Goal: Information Seeking & Learning: Understand process/instructions

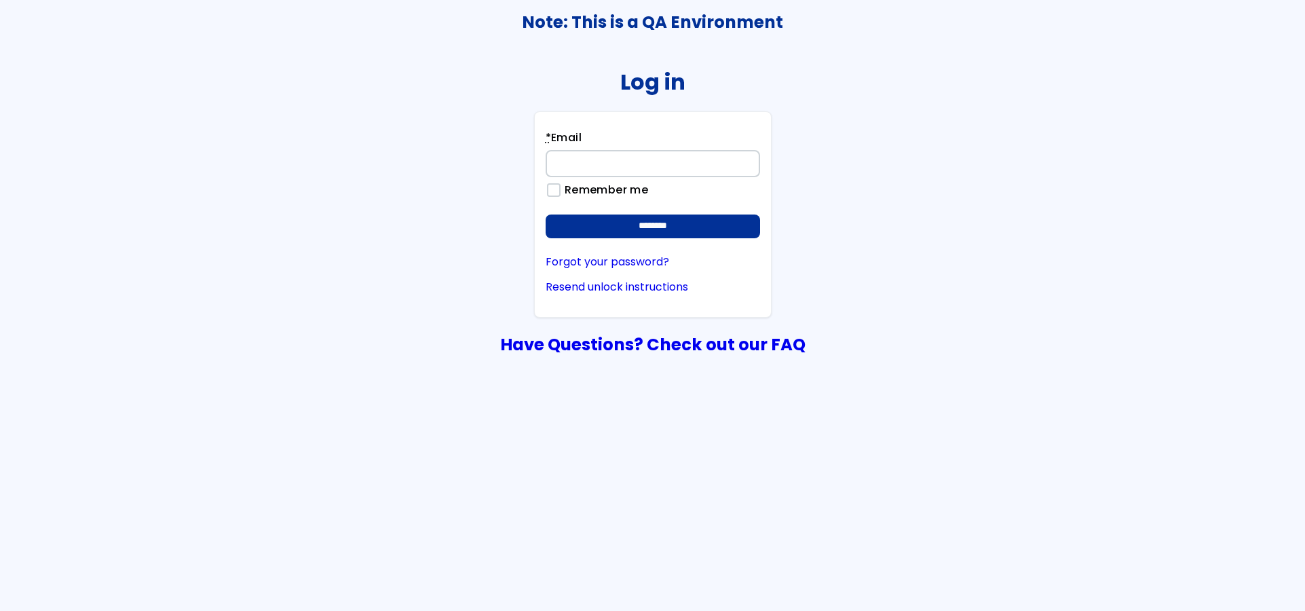
click at [569, 161] on input "* Email" at bounding box center [653, 163] width 214 height 27
type input "**********"
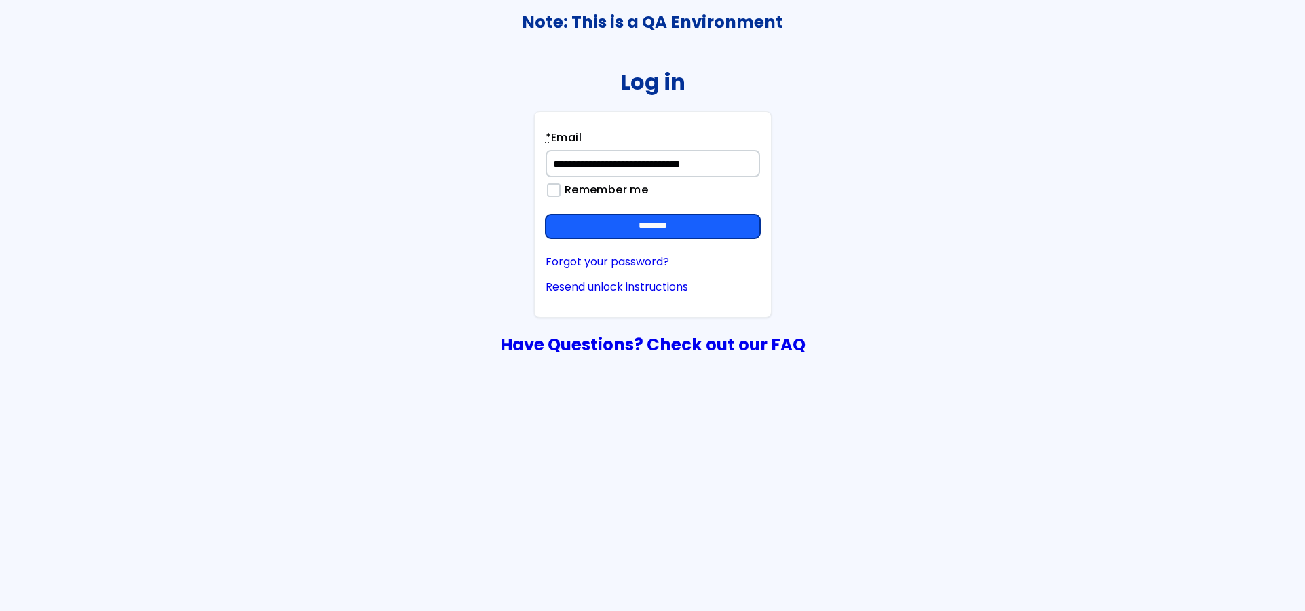
click at [634, 227] on input "********" at bounding box center [653, 226] width 214 height 24
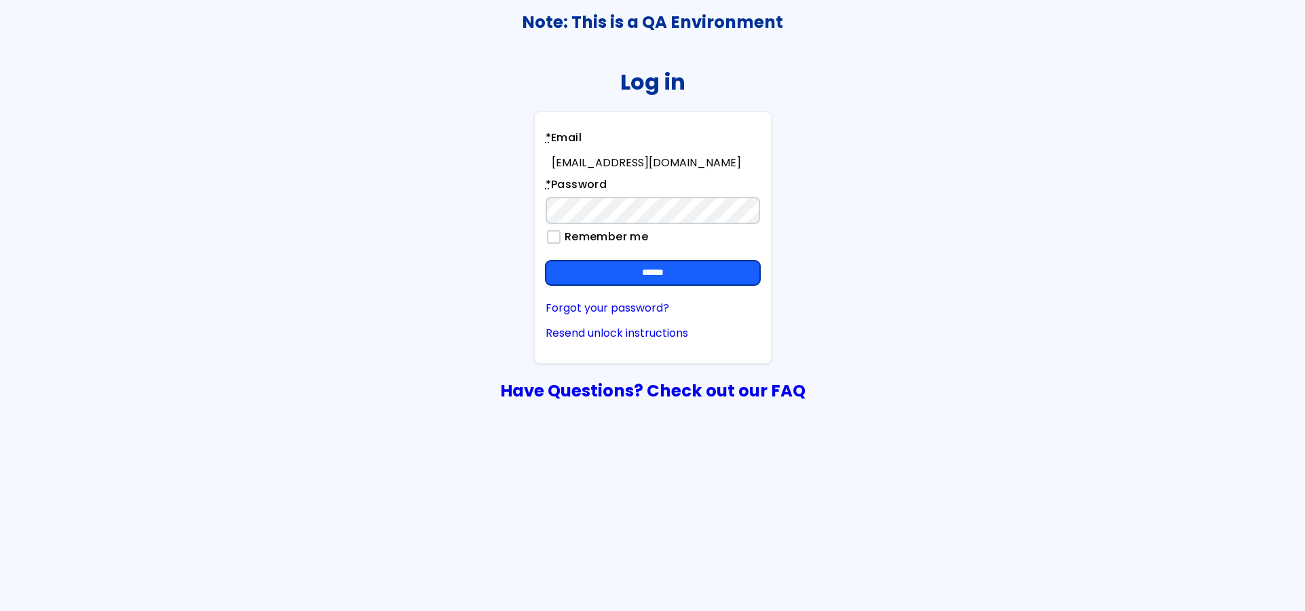
click at [740, 264] on input "******" at bounding box center [653, 273] width 214 height 24
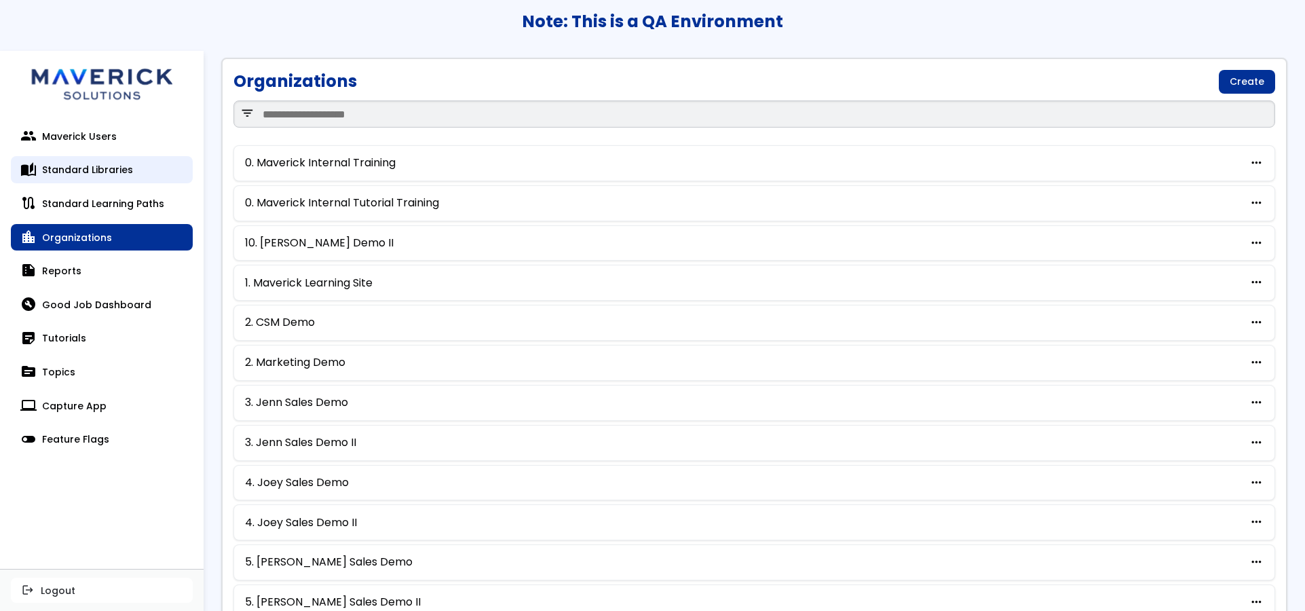
click at [113, 165] on link "auto_stories Standard Libraries" at bounding box center [102, 169] width 182 height 27
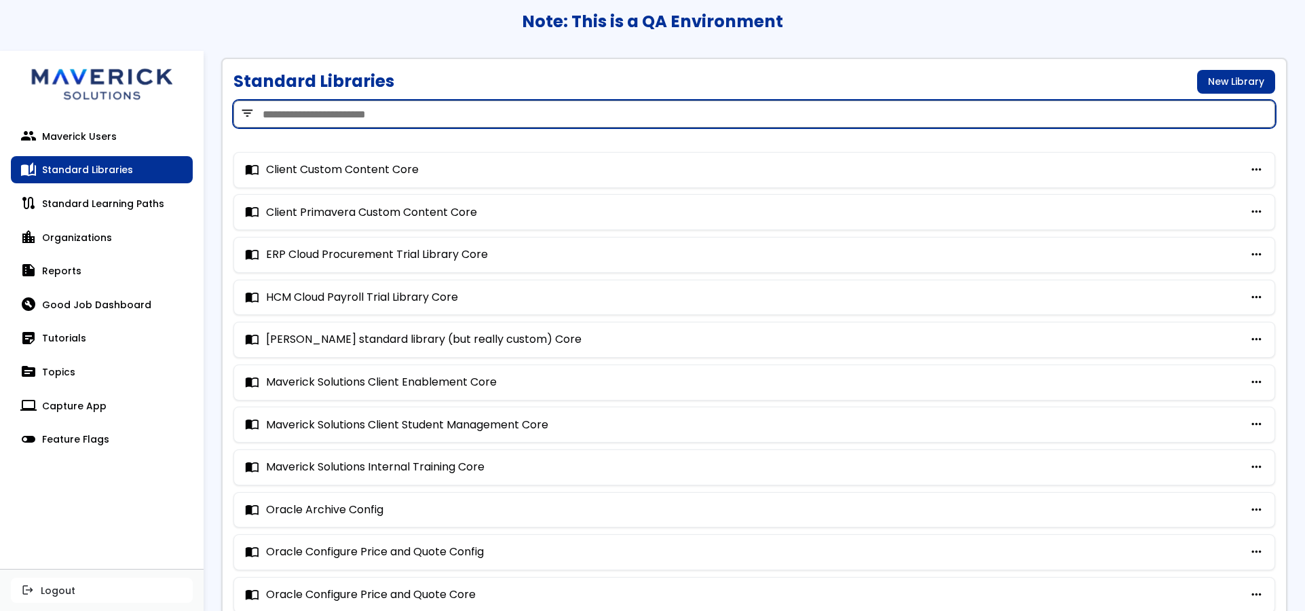
click at [461, 108] on input "search" at bounding box center [754, 113] width 1042 height 27
type input "***"
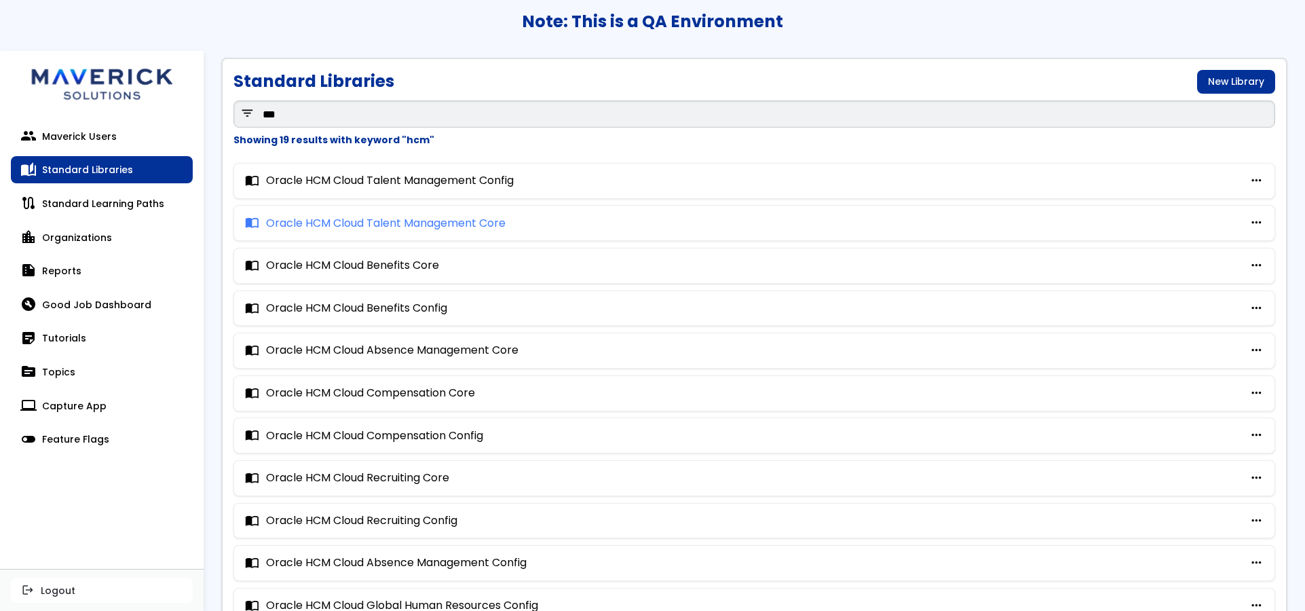
click at [389, 224] on link "import_contacts Oracle HCM Cloud Talent Management Core" at bounding box center [375, 222] width 261 height 13
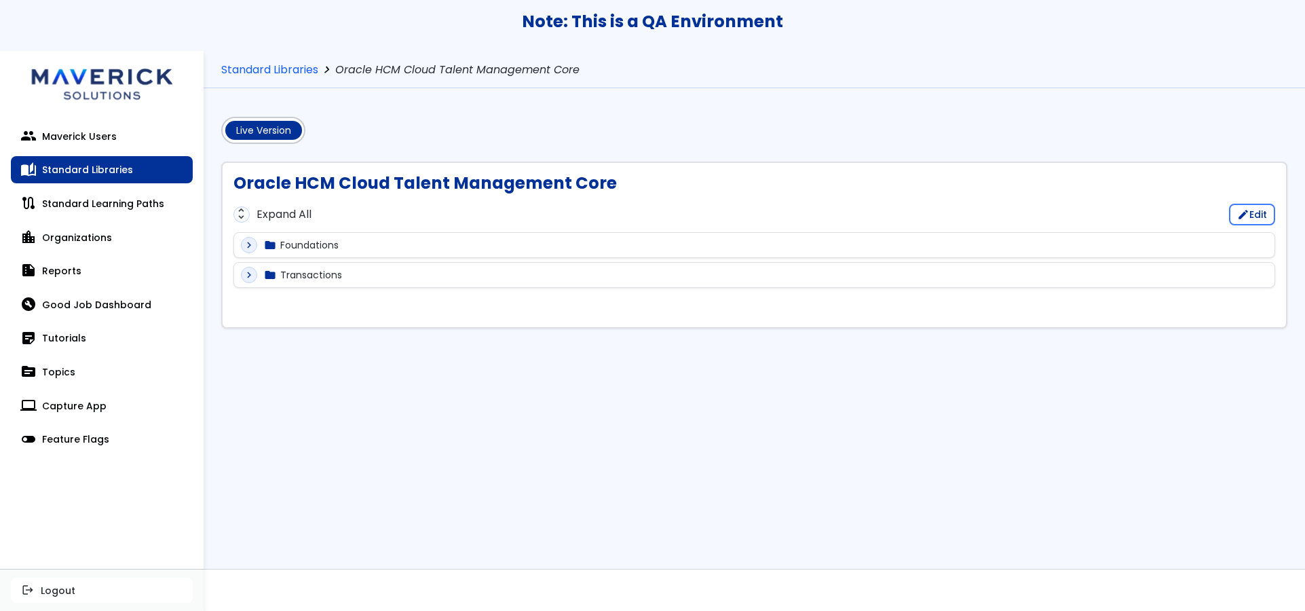
click at [317, 233] on div "expand_more folder Foundations" at bounding box center [754, 245] width 1042 height 26
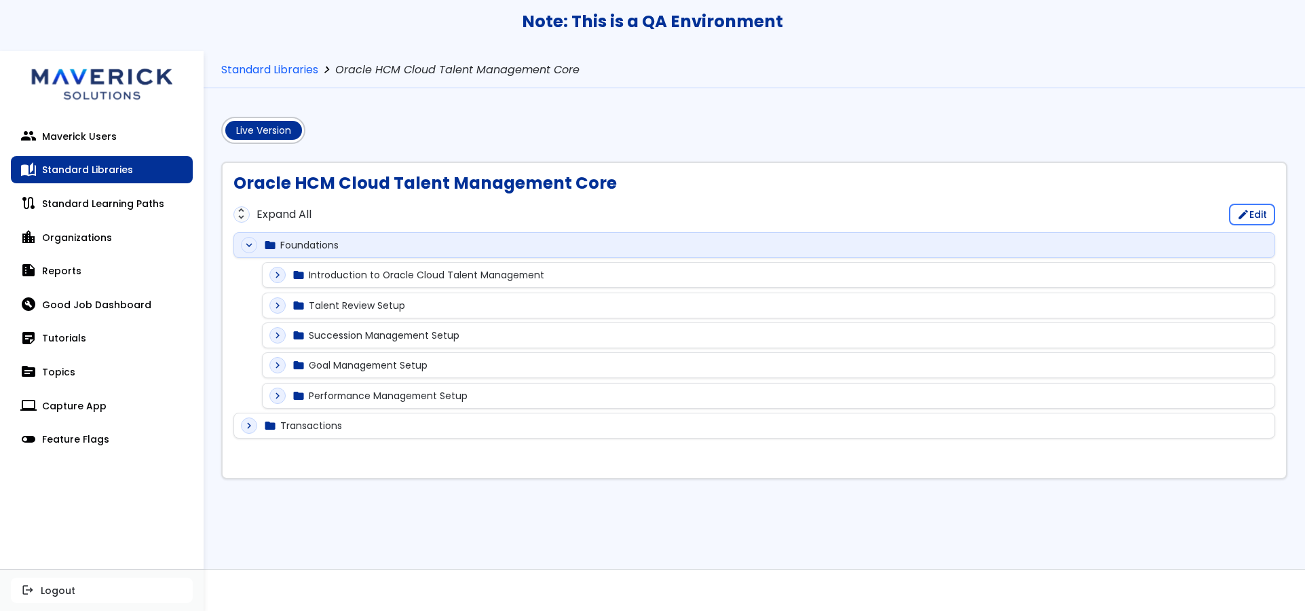
click at [337, 305] on div "expand_more folder Talent Review Setup" at bounding box center [768, 305] width 999 height 16
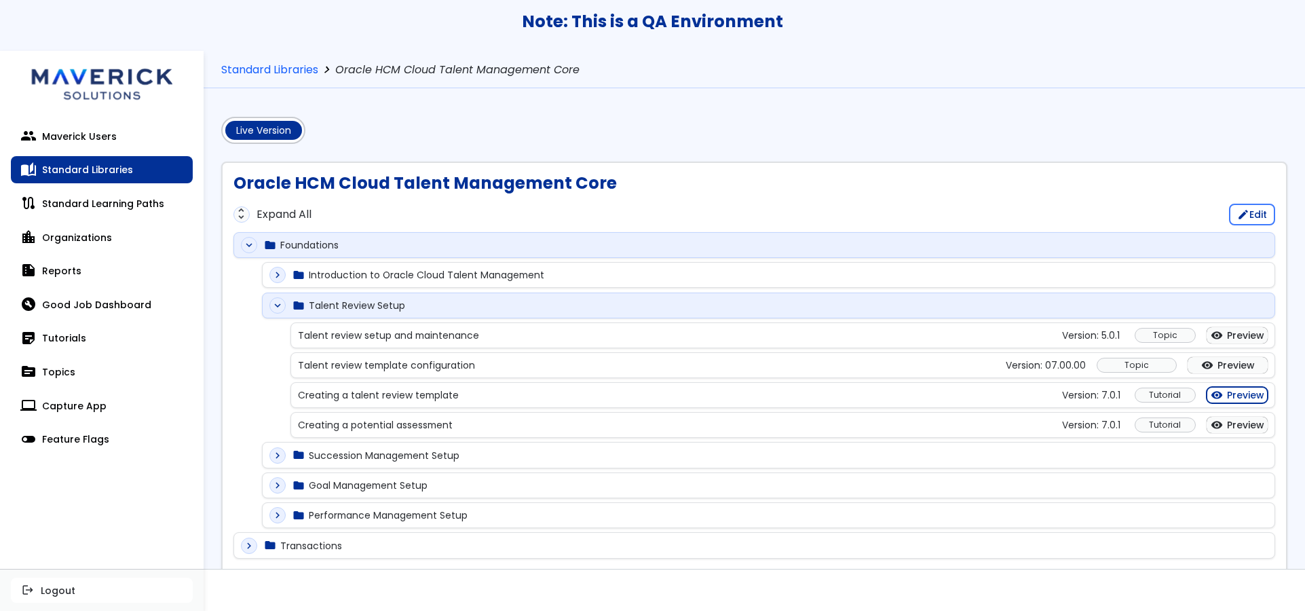
click at [1221, 398] on link "visibility Preview" at bounding box center [1236, 395] width 61 height 16
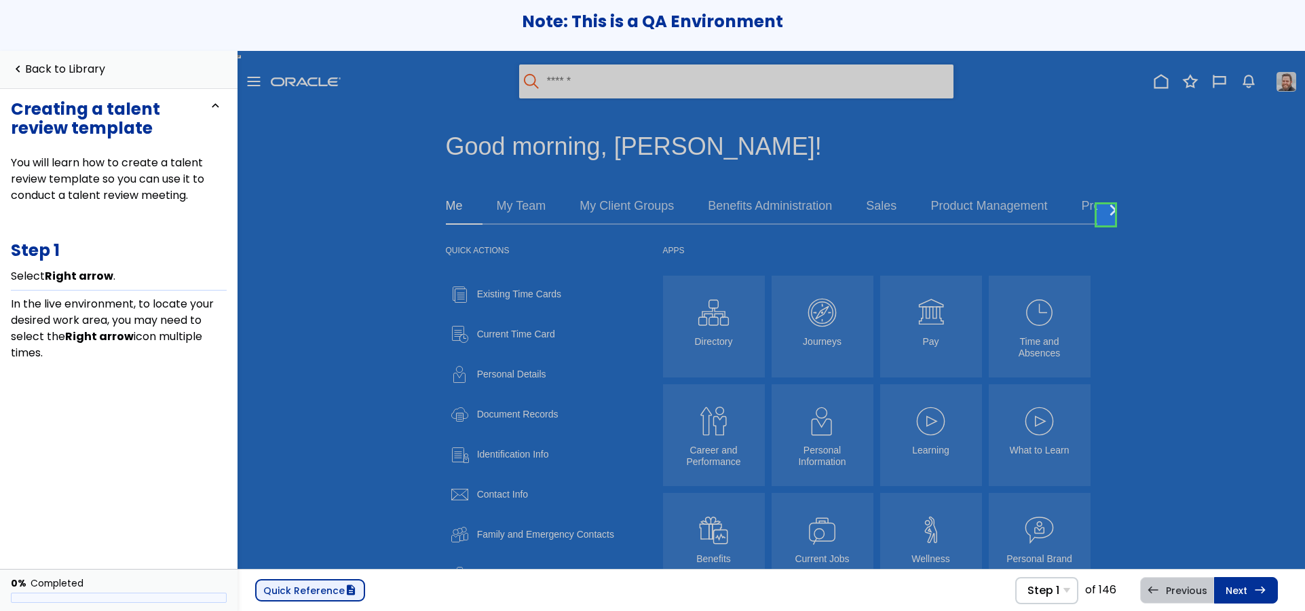
click at [323, 590] on link "Quick Reference description" at bounding box center [310, 590] width 110 height 22
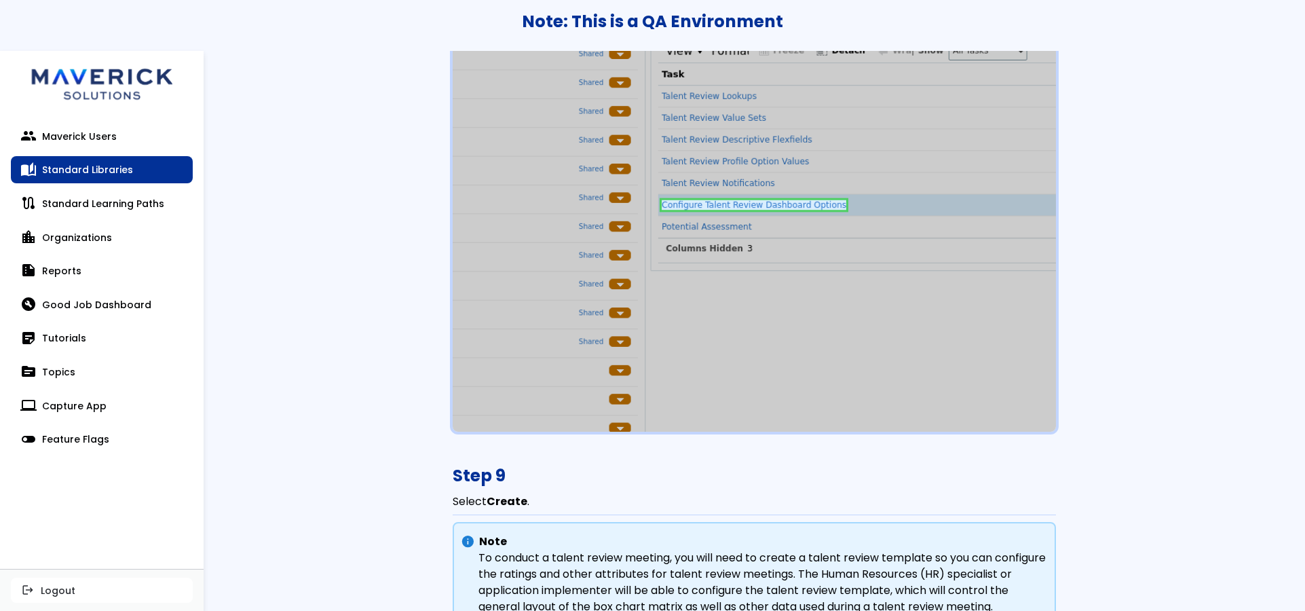
scroll to position [4275, 0]
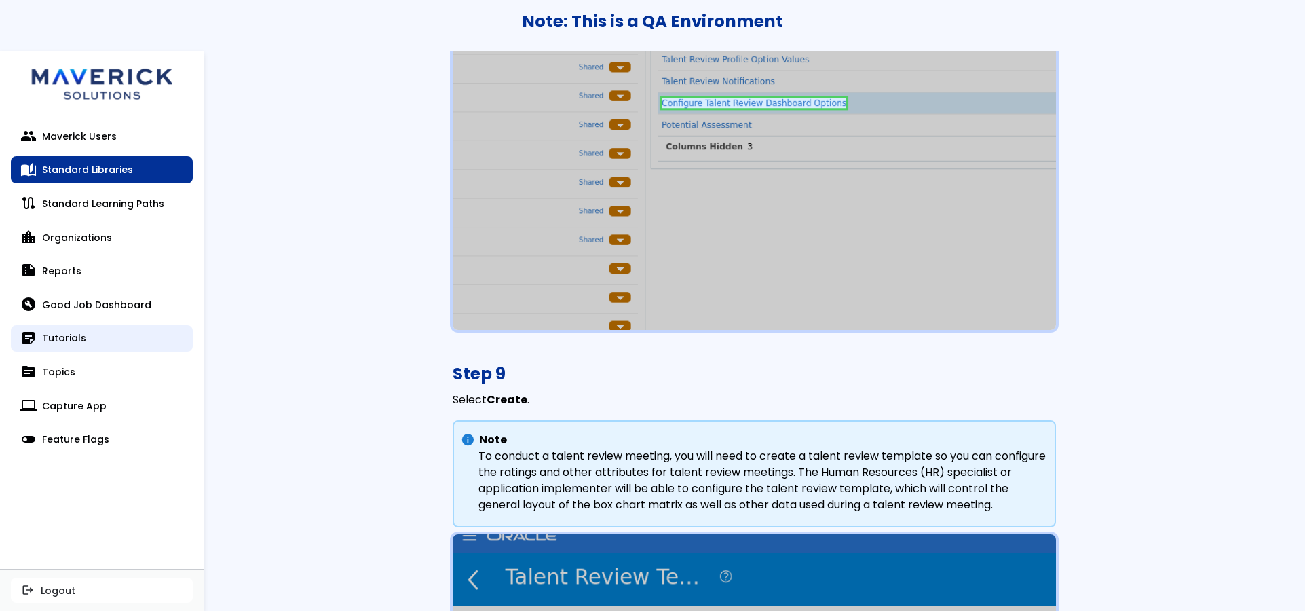
click at [58, 337] on link "sticky_note_2 Tutorials" at bounding box center [102, 338] width 182 height 27
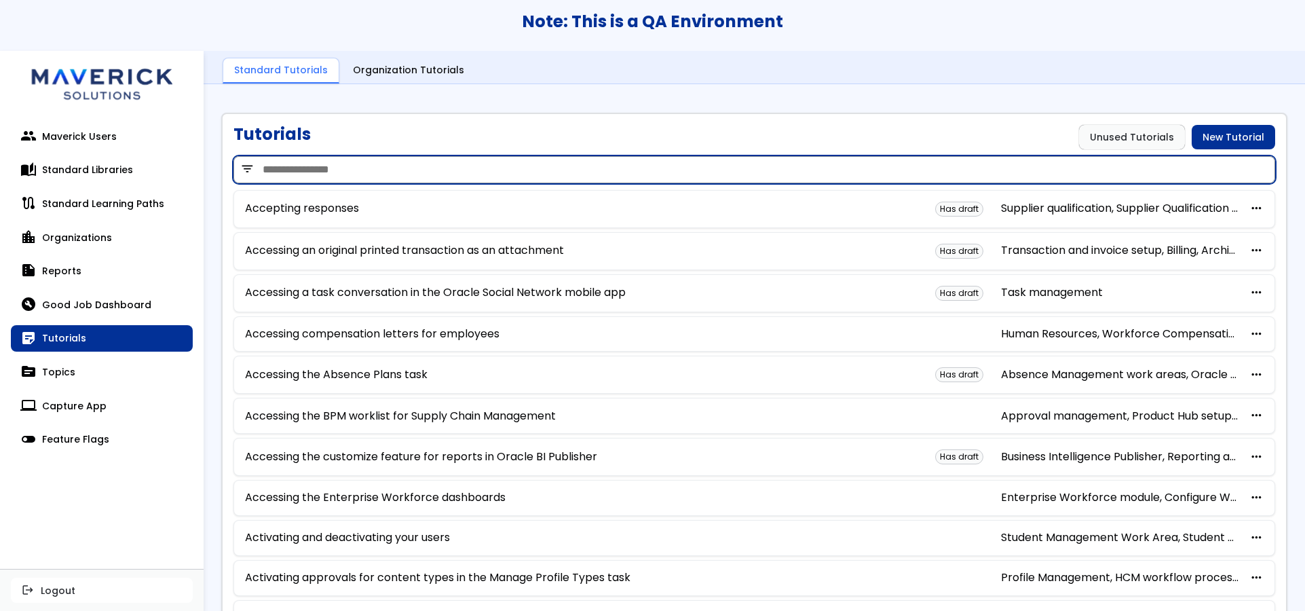
click at [349, 170] on input "search" at bounding box center [754, 169] width 1042 height 27
paste input "**********"
type input "**********"
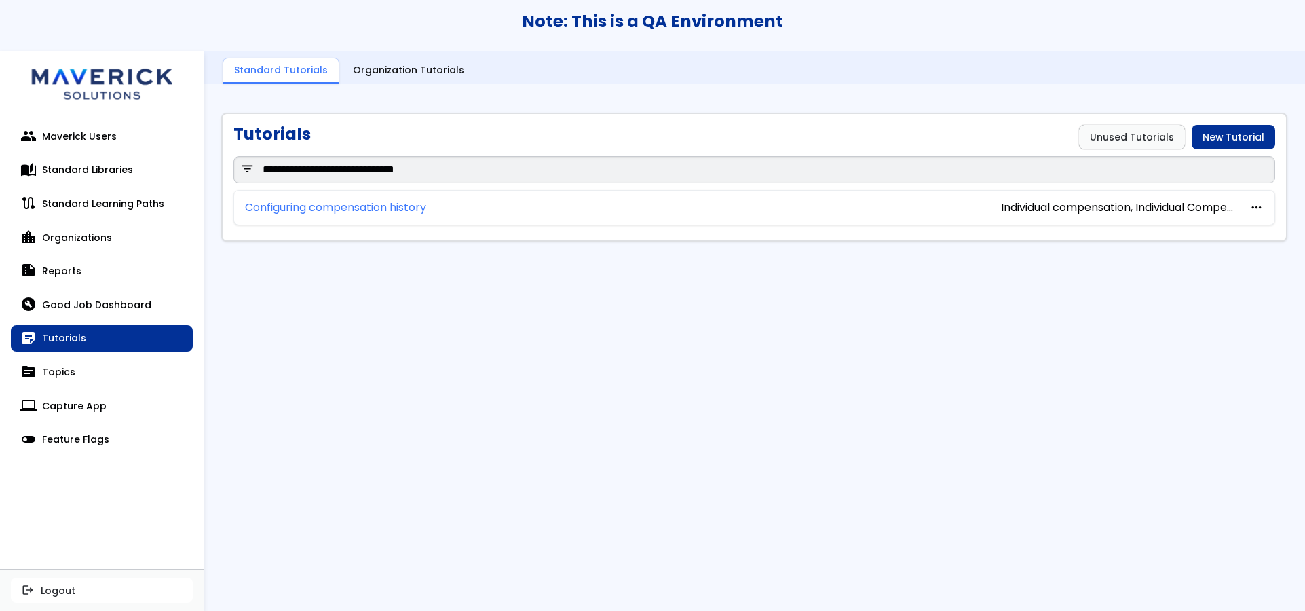
click at [366, 205] on link "Configuring compensation history" at bounding box center [335, 208] width 181 height 12
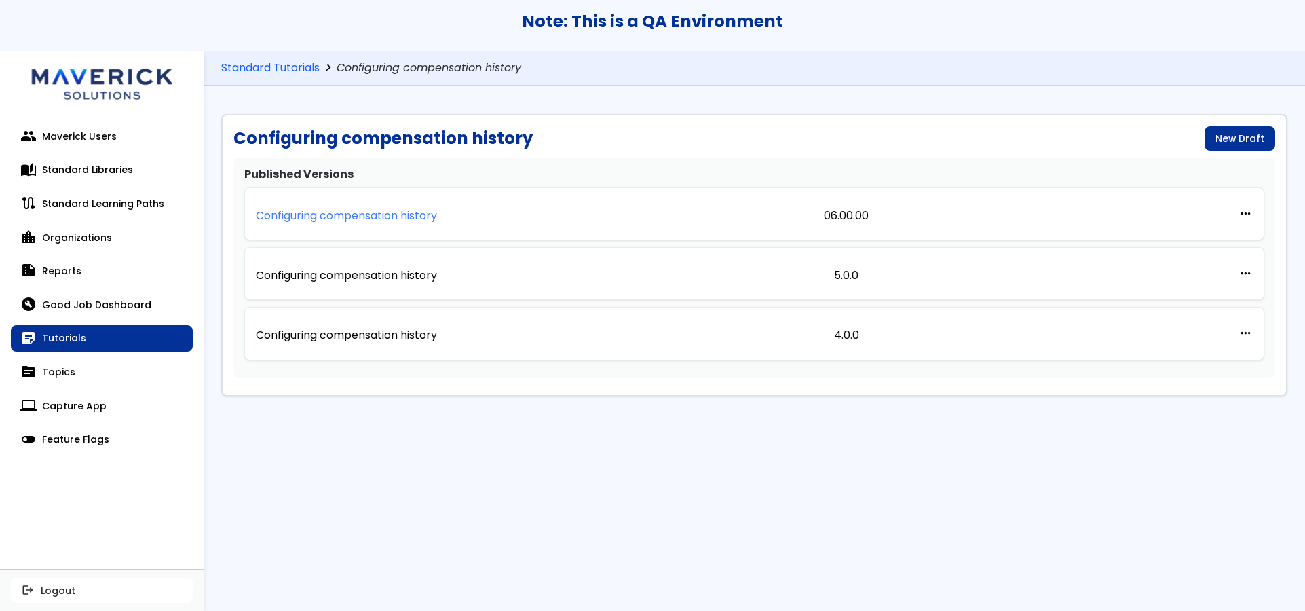
click at [433, 215] on p "Configuring compensation history" at bounding box center [346, 216] width 181 height 12
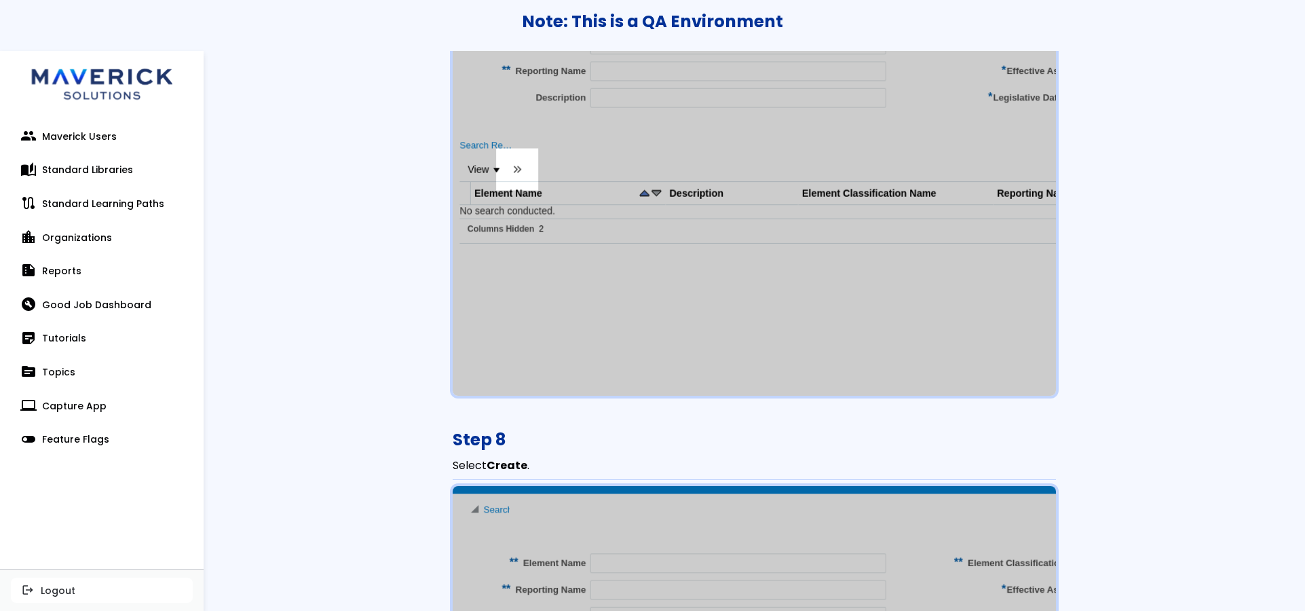
scroll to position [3766, 0]
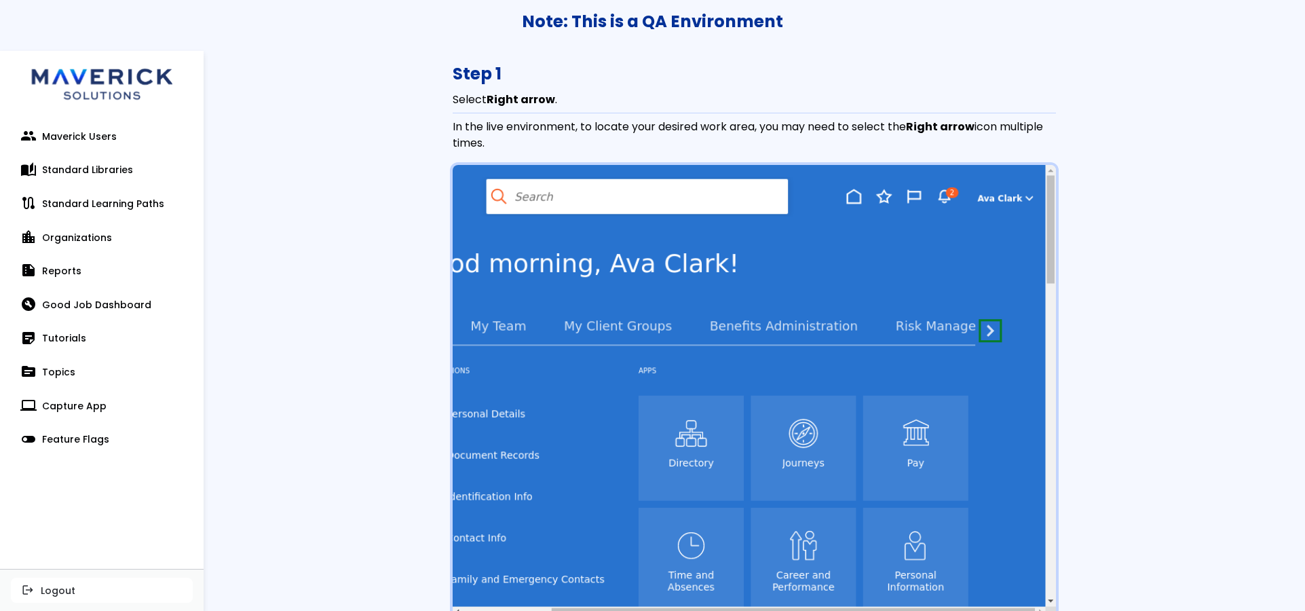
scroll to position [0, 0]
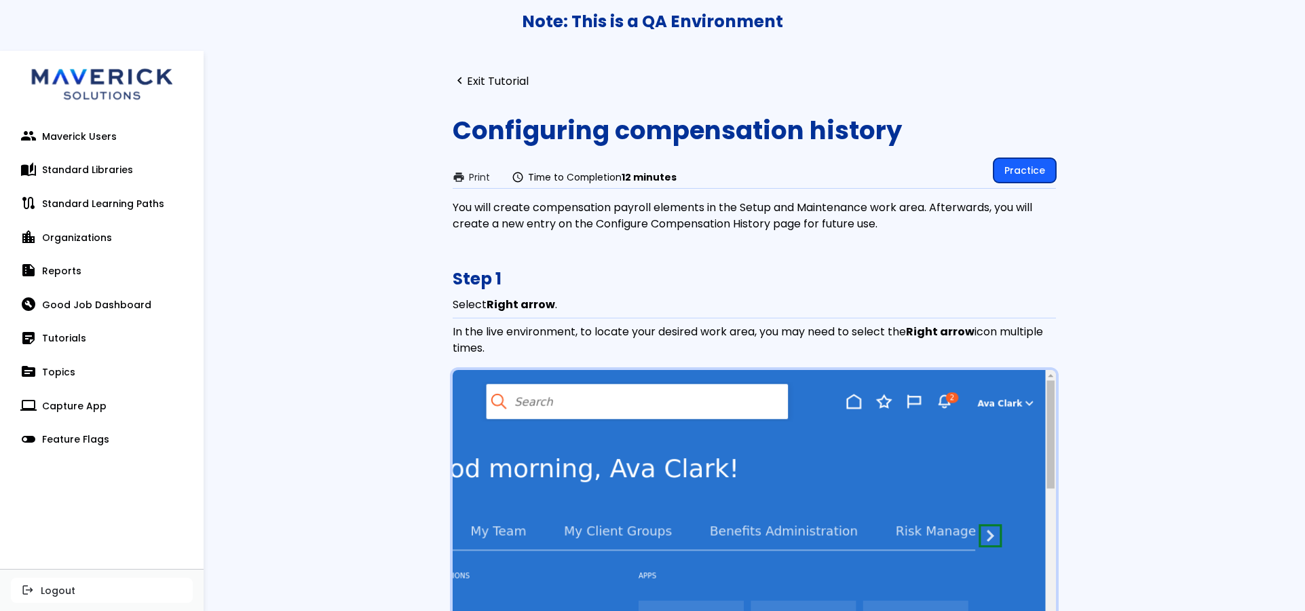
click at [1013, 169] on link "Practice" at bounding box center [1024, 170] width 62 height 24
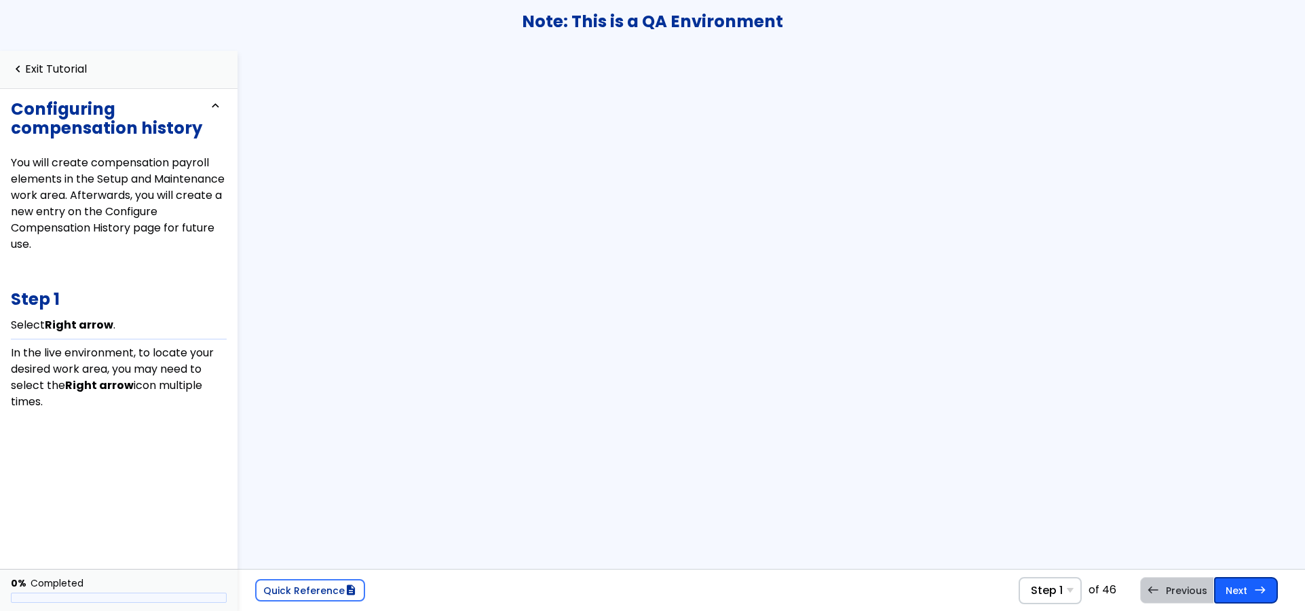
click at [1233, 592] on link "Next east Step 2 Select My Enterprise ." at bounding box center [1246, 590] width 64 height 26
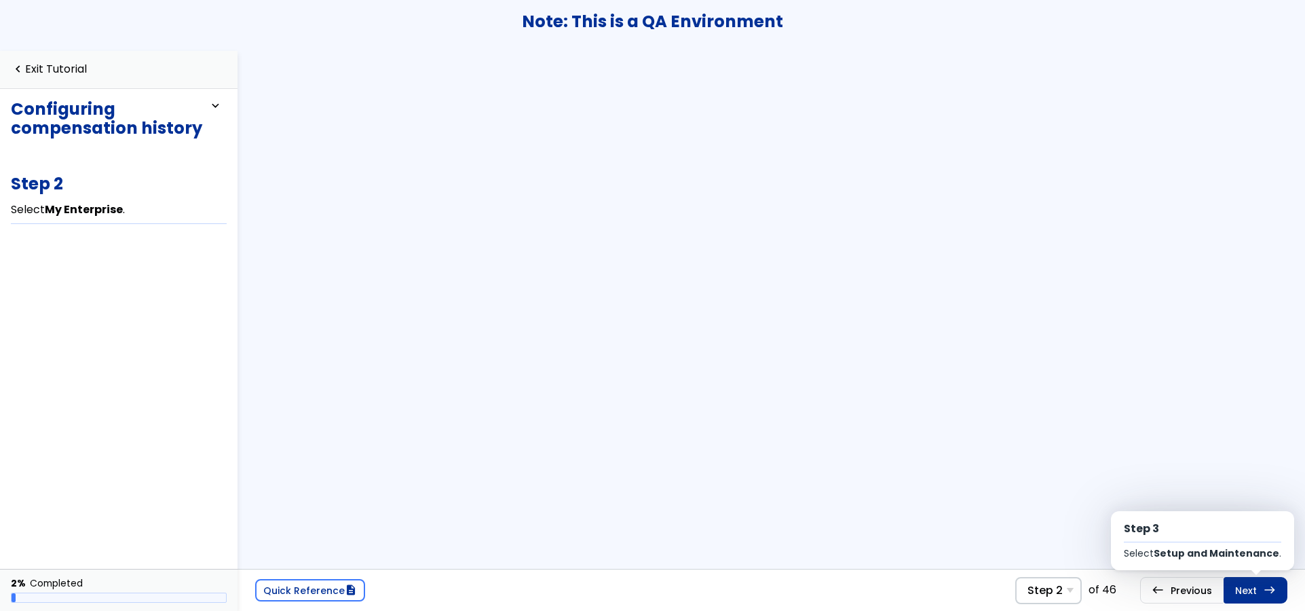
click at [1233, 592] on link "Next east Step 3 Select Setup and Maintenance ." at bounding box center [1255, 590] width 64 height 26
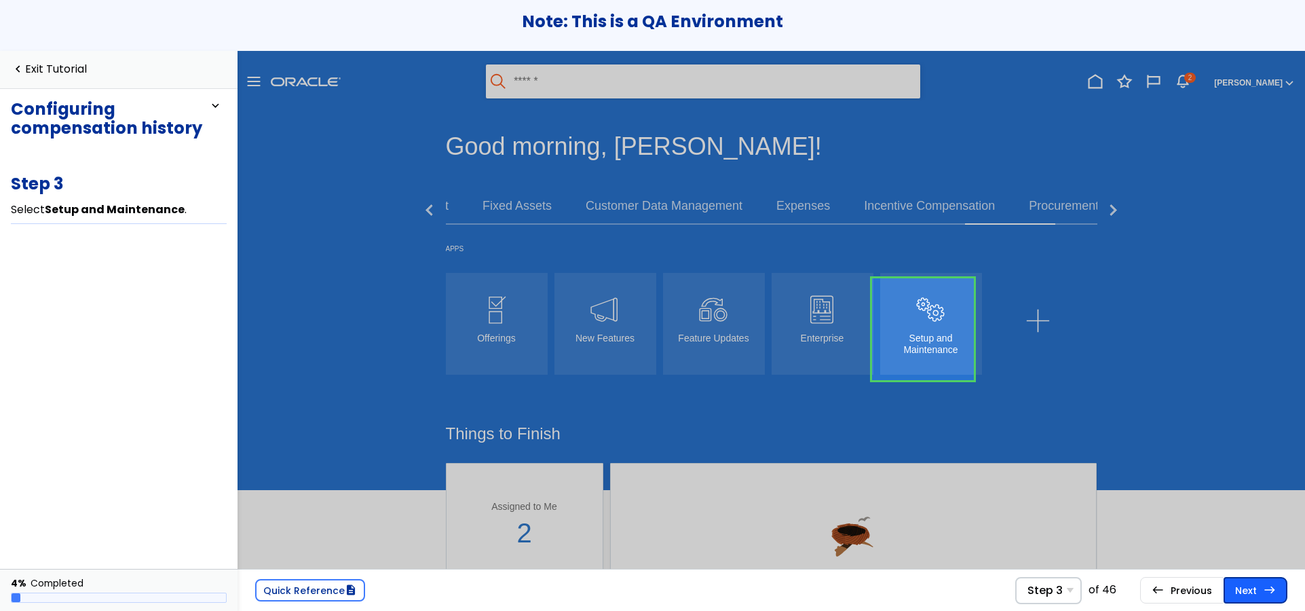
click at [1233, 592] on link "Next east Step 4 Select Individual Compensation ." at bounding box center [1255, 590] width 64 height 26
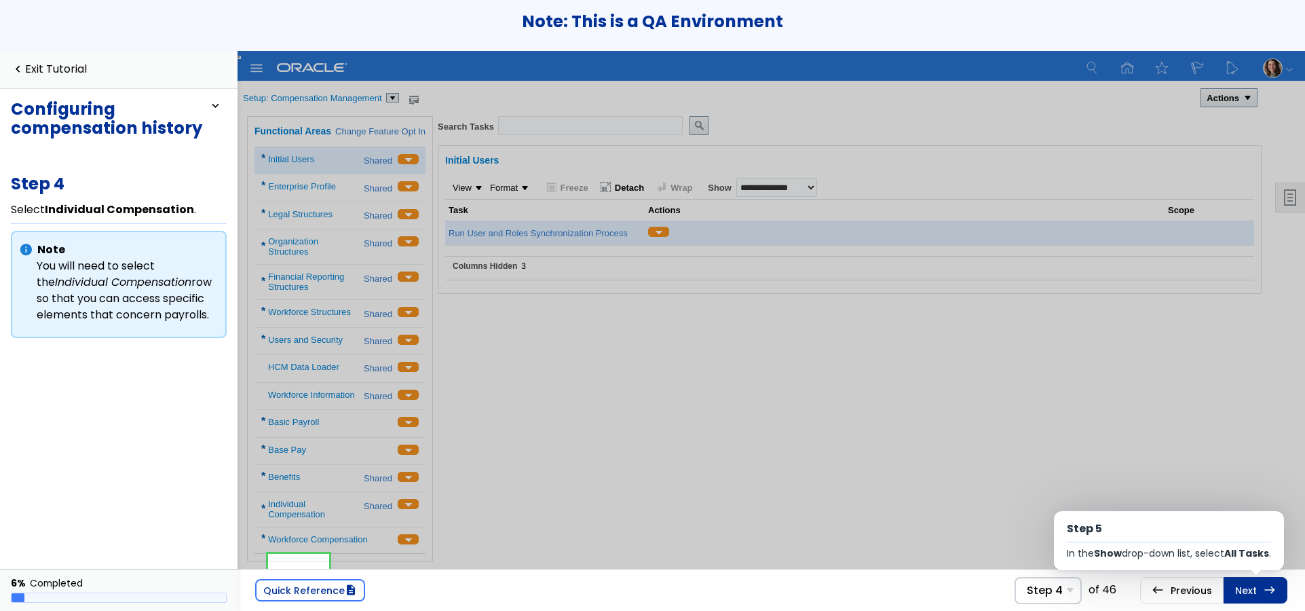
scroll to position [5, 0]
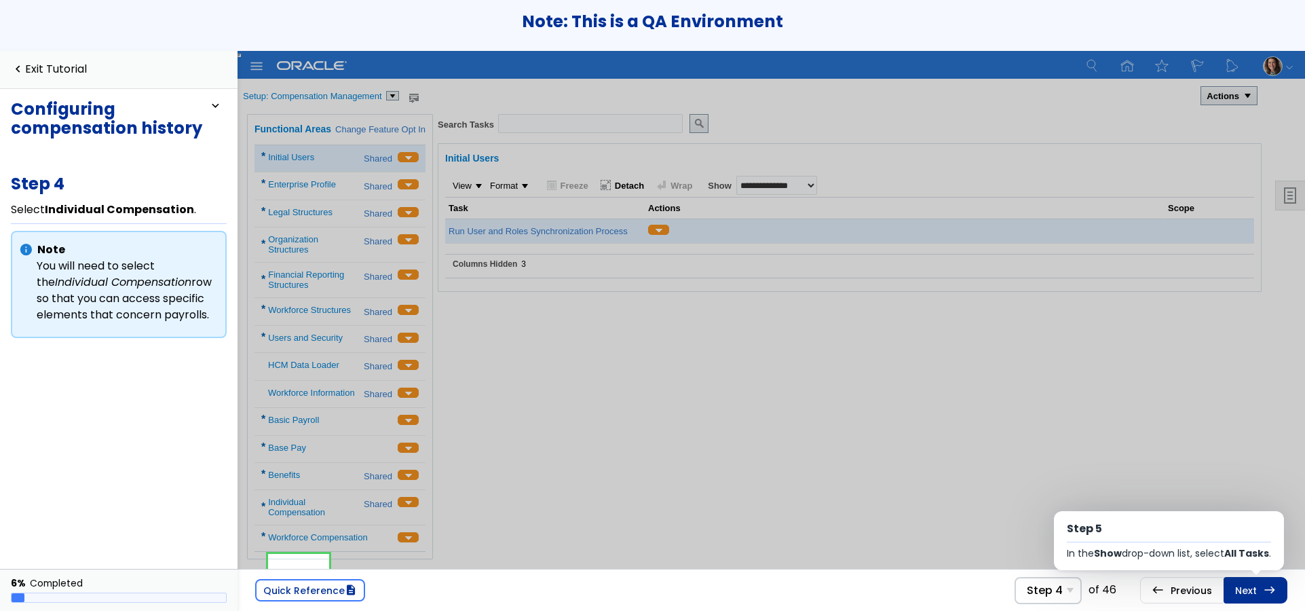
click at [1233, 592] on link "Next east Step 5 In the Show drop-down list, select All Tasks ." at bounding box center [1255, 590] width 64 height 26
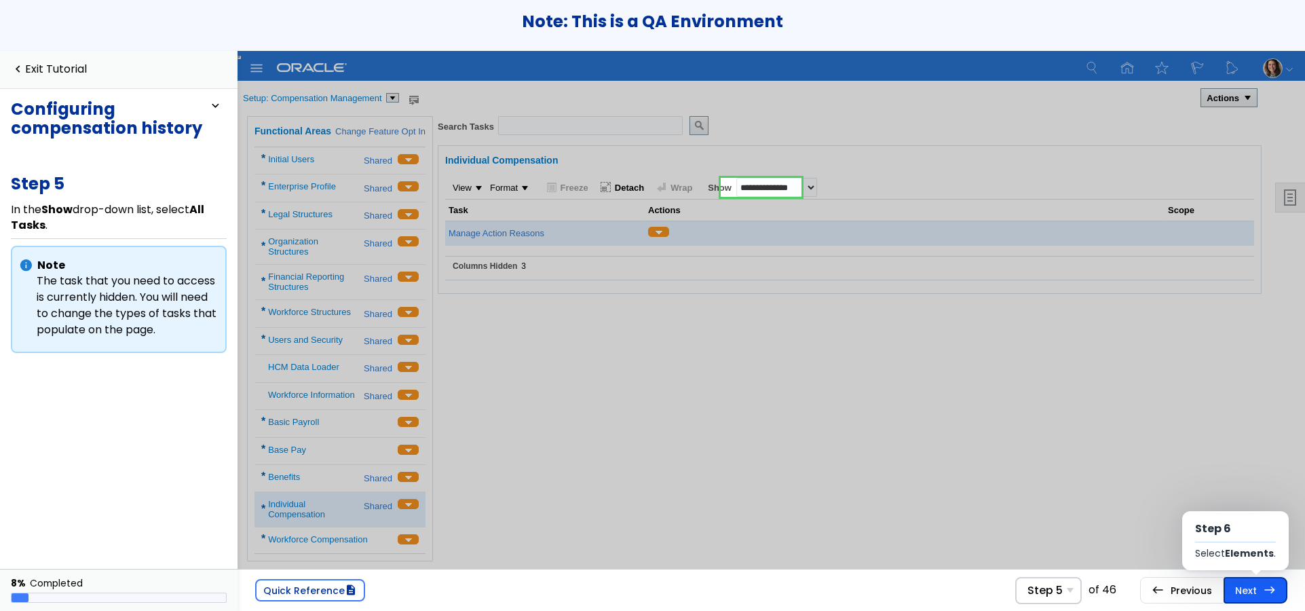
click at [1233, 592] on link "Next east Step 6 Select Elements ." at bounding box center [1255, 590] width 64 height 26
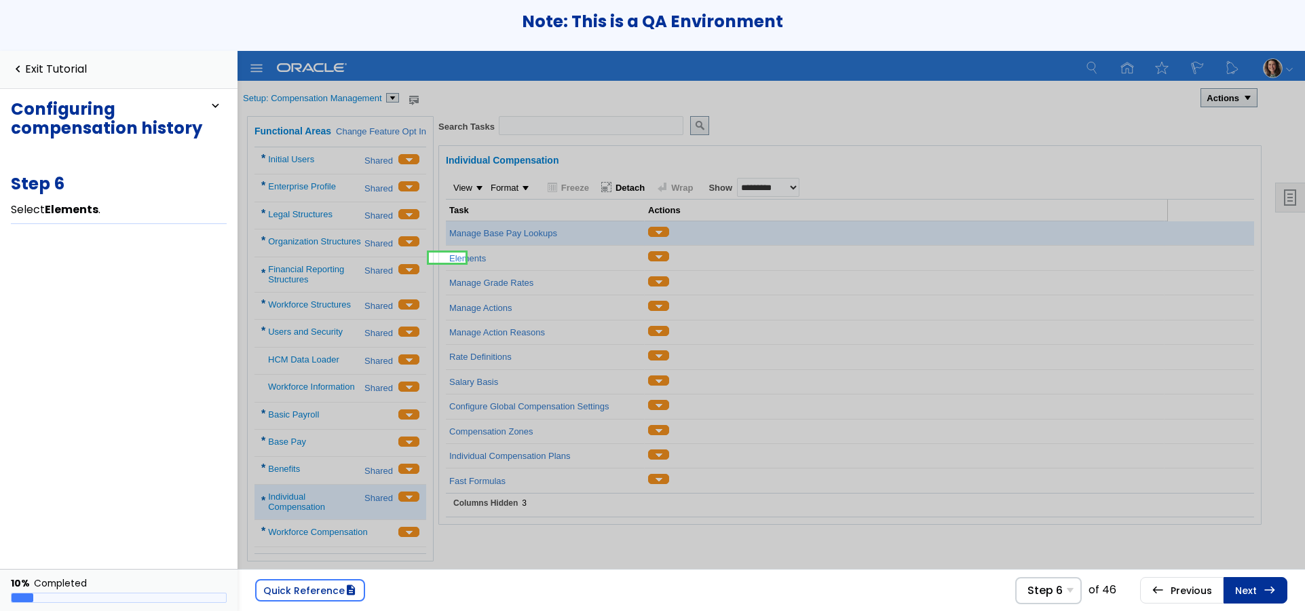
click at [1073, 47] on div "Note: This is a QA Environment" at bounding box center [652, 25] width 1305 height 51
click at [1115, 311] on td at bounding box center [905, 306] width 520 height 24
click at [1235, 579] on link "Next east Step 7 Select Expand ." at bounding box center [1255, 590] width 64 height 26
click at [1237, 579] on link "Next east Step 7 Select Expand ." at bounding box center [1255, 590] width 64 height 26
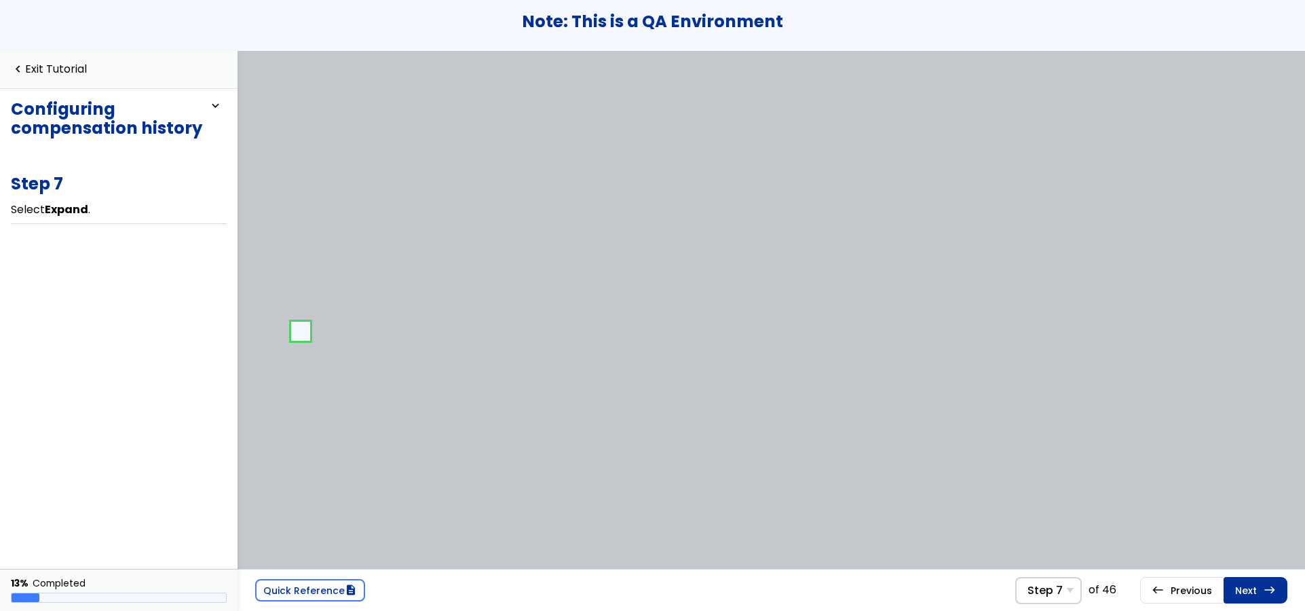
click at [1241, 583] on link "Next east Step 8 Select Create ." at bounding box center [1255, 590] width 64 height 26
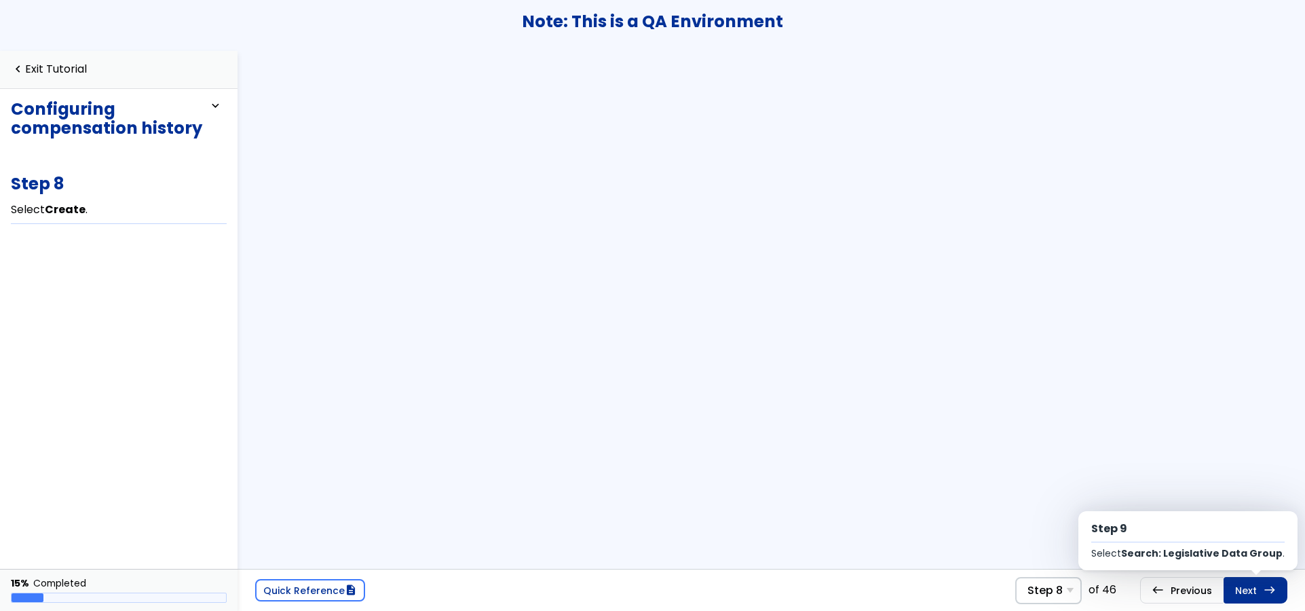
click at [1241, 583] on link "Next east Step 9 Select Search: Legislative Data Group ." at bounding box center [1255, 590] width 64 height 26
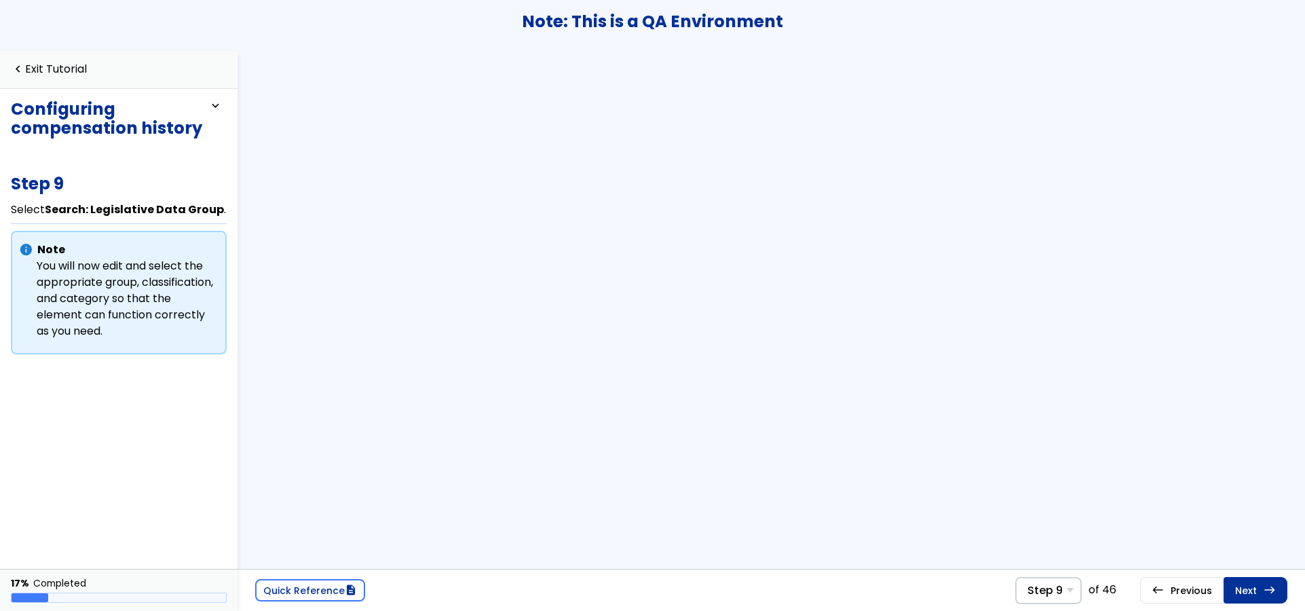
click at [1241, 583] on link "Next east Step 10 In the Legislative Data Group drop-down list, select Maverick…" at bounding box center [1255, 590] width 64 height 26
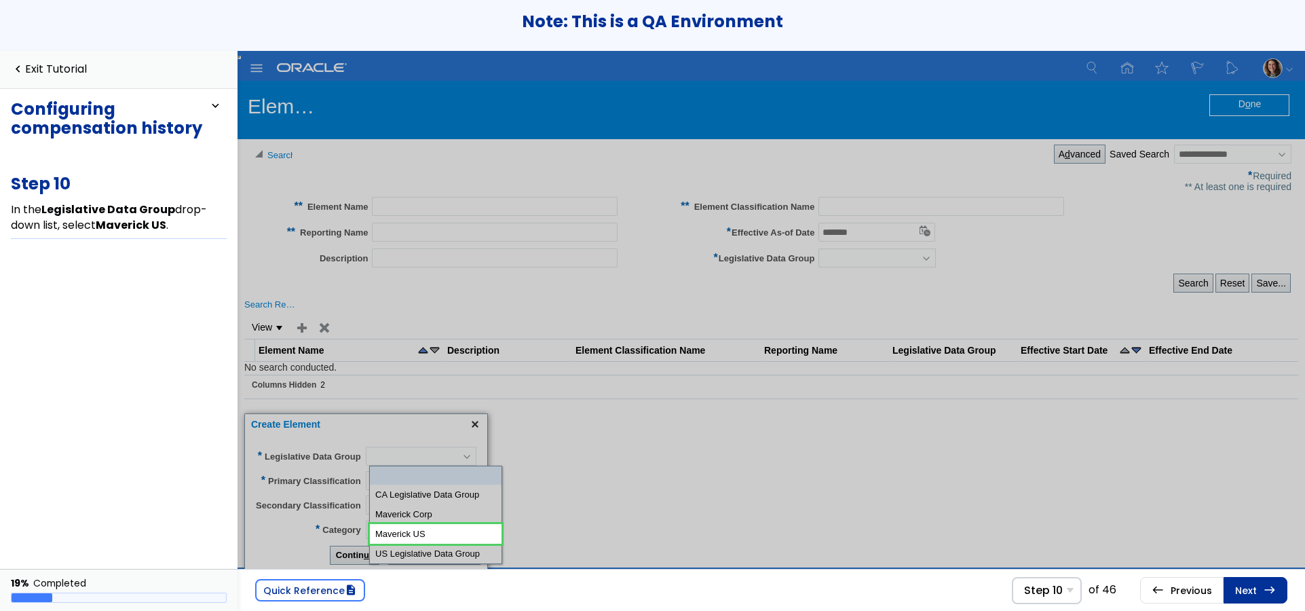
scroll to position [3, 0]
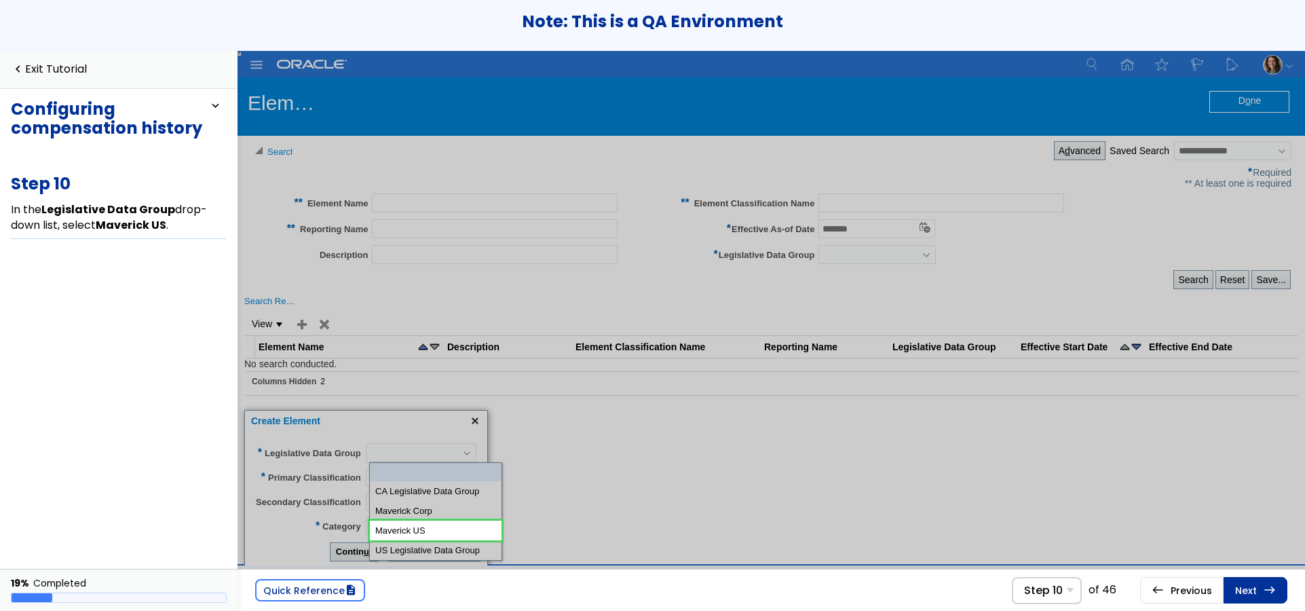
click at [1040, 199] on input "Element Classification Name" at bounding box center [941, 202] width 246 height 19
click at [1147, 377] on div "Columns Hidden 2" at bounding box center [769, 382] width 1048 height 23
